Goal: Task Accomplishment & Management: Complete application form

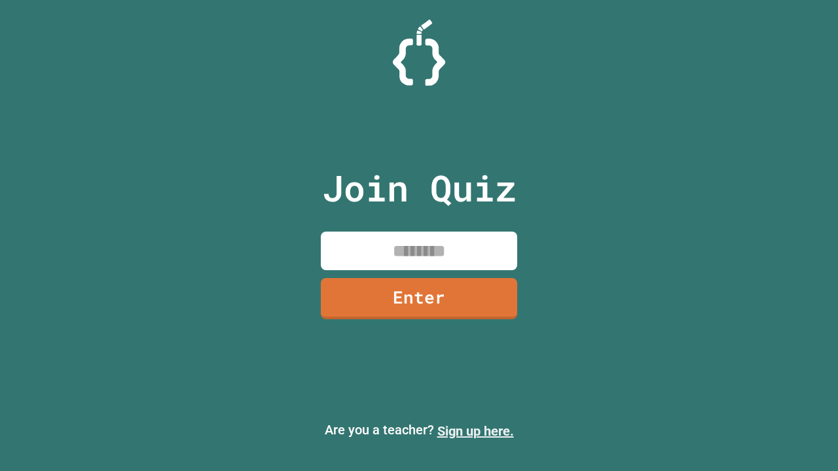
click at [475, 431] on link "Sign up here." at bounding box center [475, 432] width 77 height 16
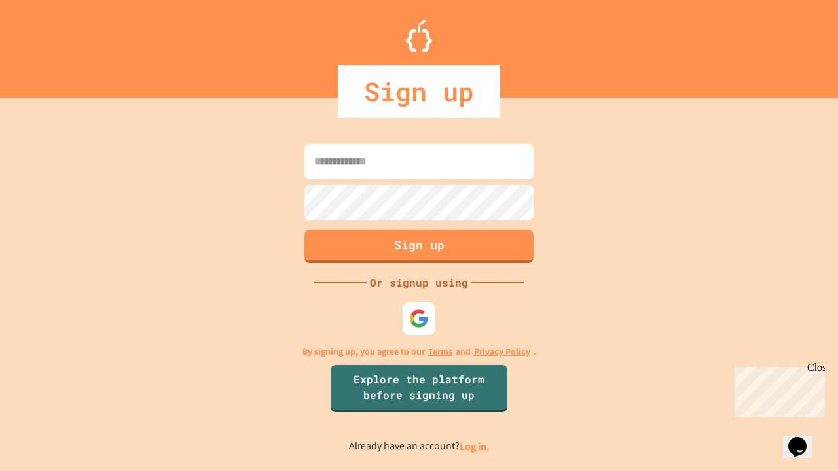
click at [475, 446] on link "Log in." at bounding box center [475, 447] width 30 height 14
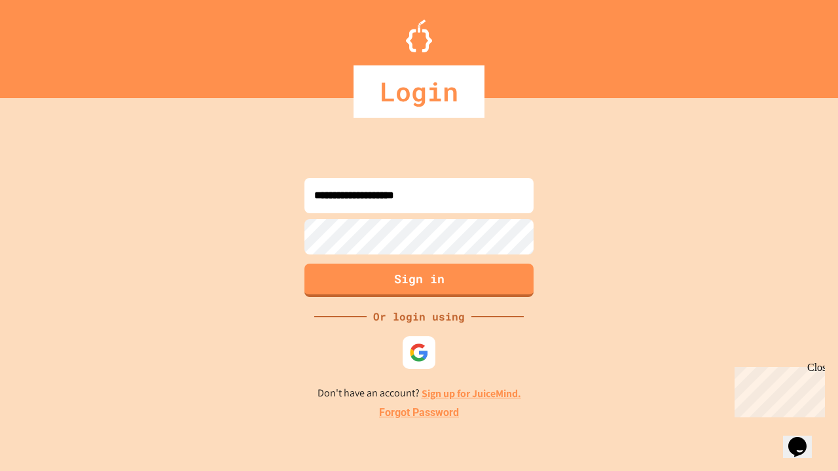
type input "**********"
